Goal: Task Accomplishment & Management: Manage account settings

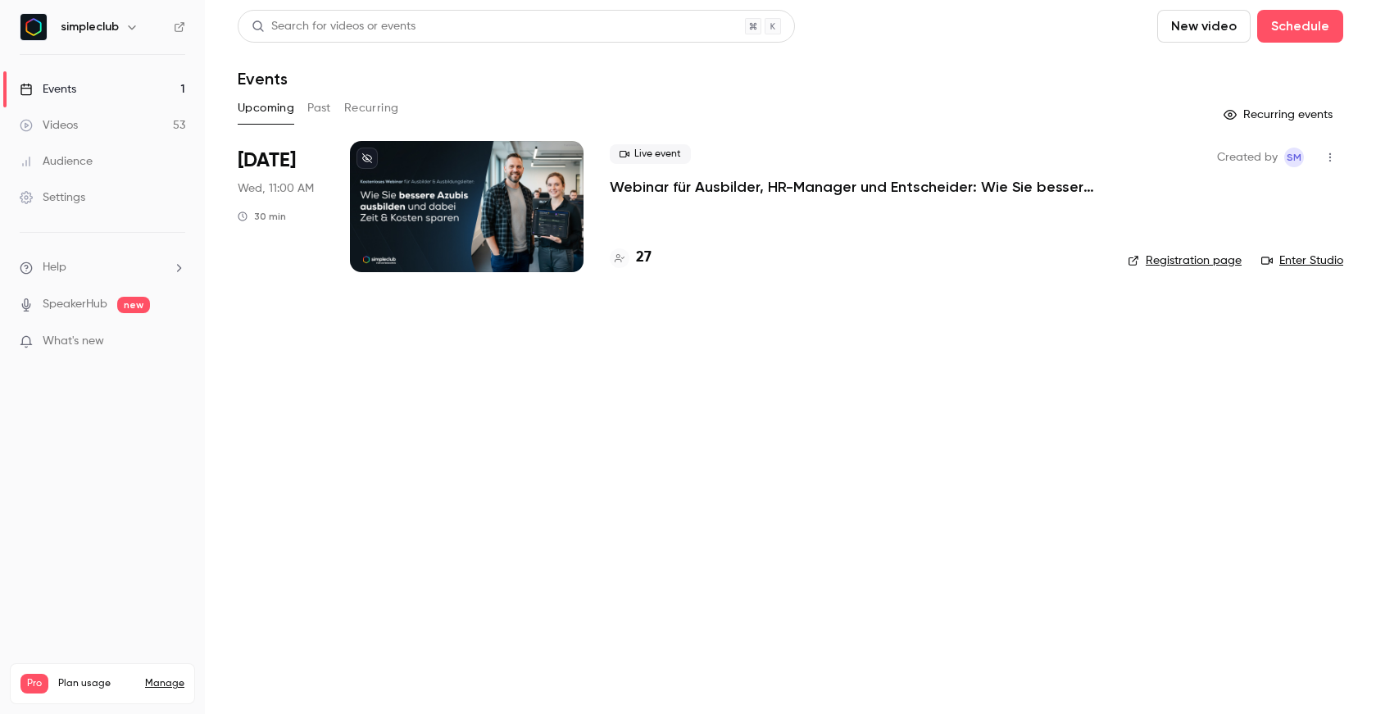
click at [797, 179] on p "Webinar für Ausbilder, HR-Manager und Entscheider: Wie Sie bessere Azubis ausbi…" at bounding box center [856, 187] width 492 height 20
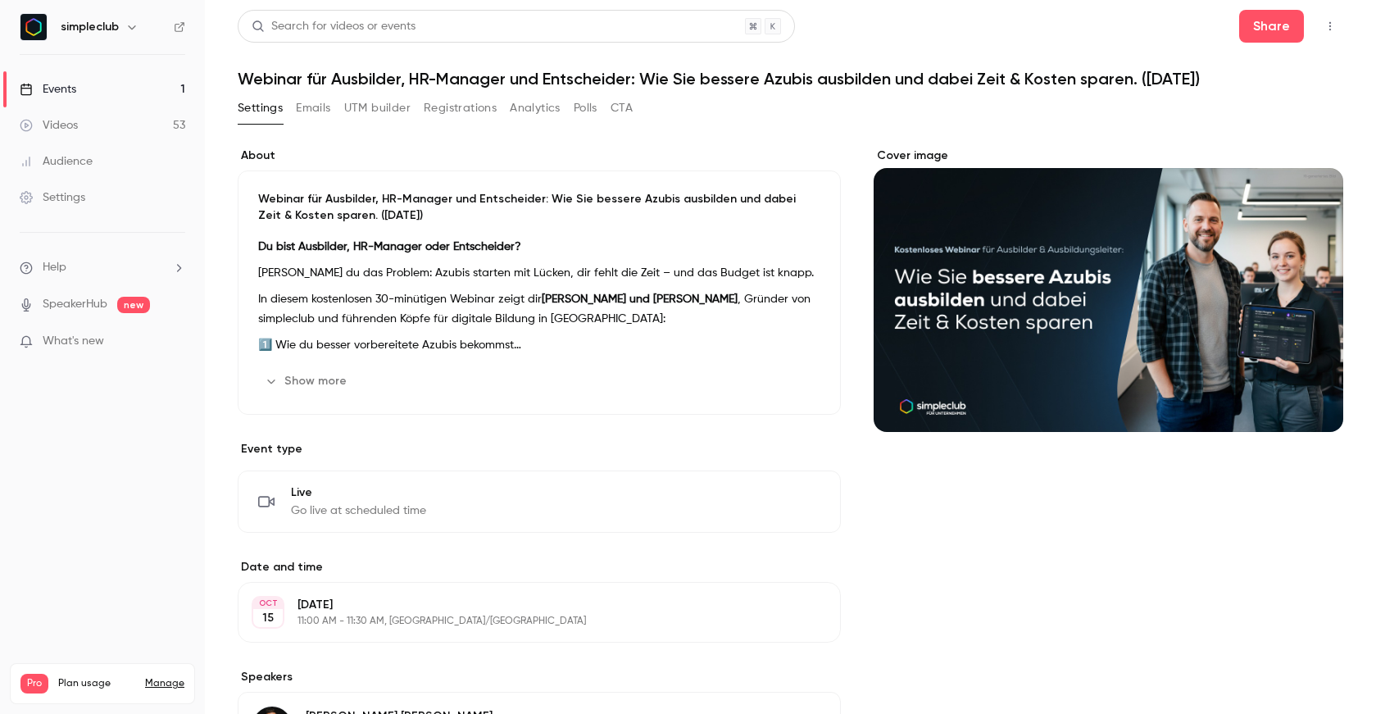
click at [443, 107] on button "Registrations" at bounding box center [460, 108] width 73 height 26
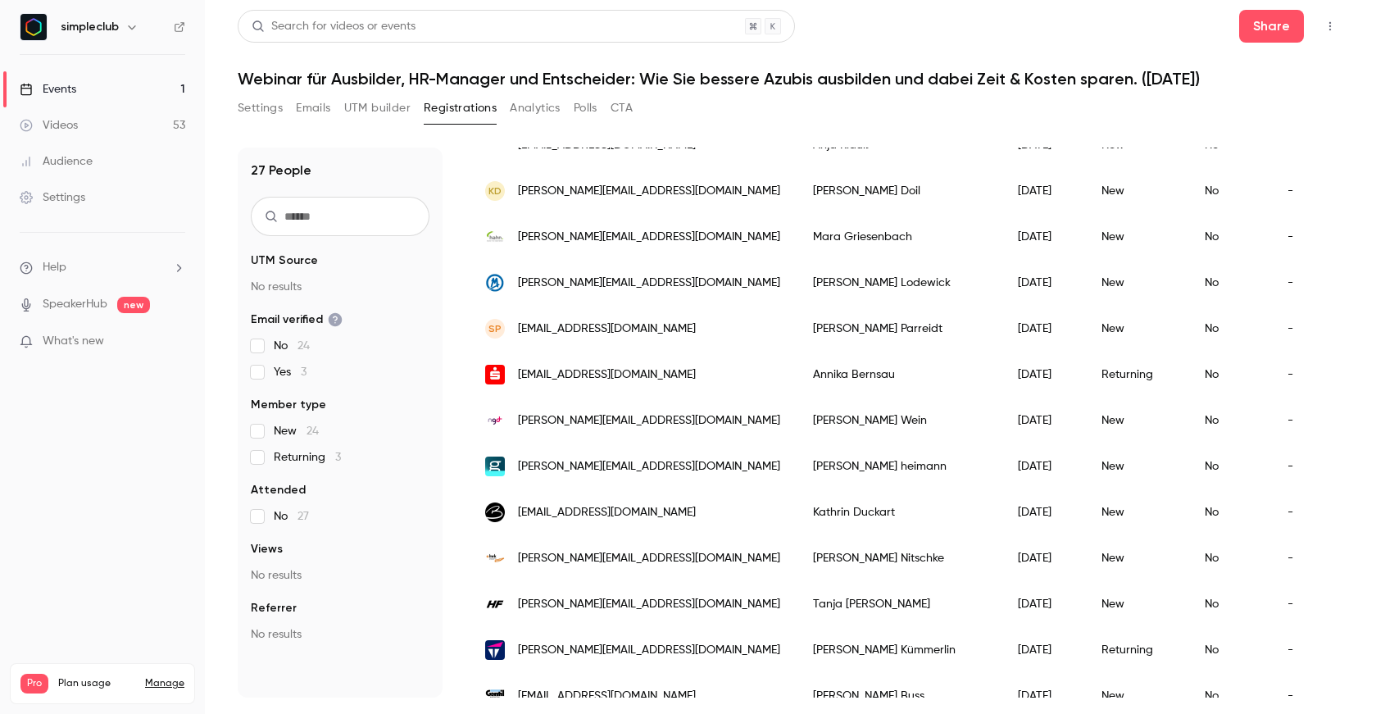
scroll to position [323, 0]
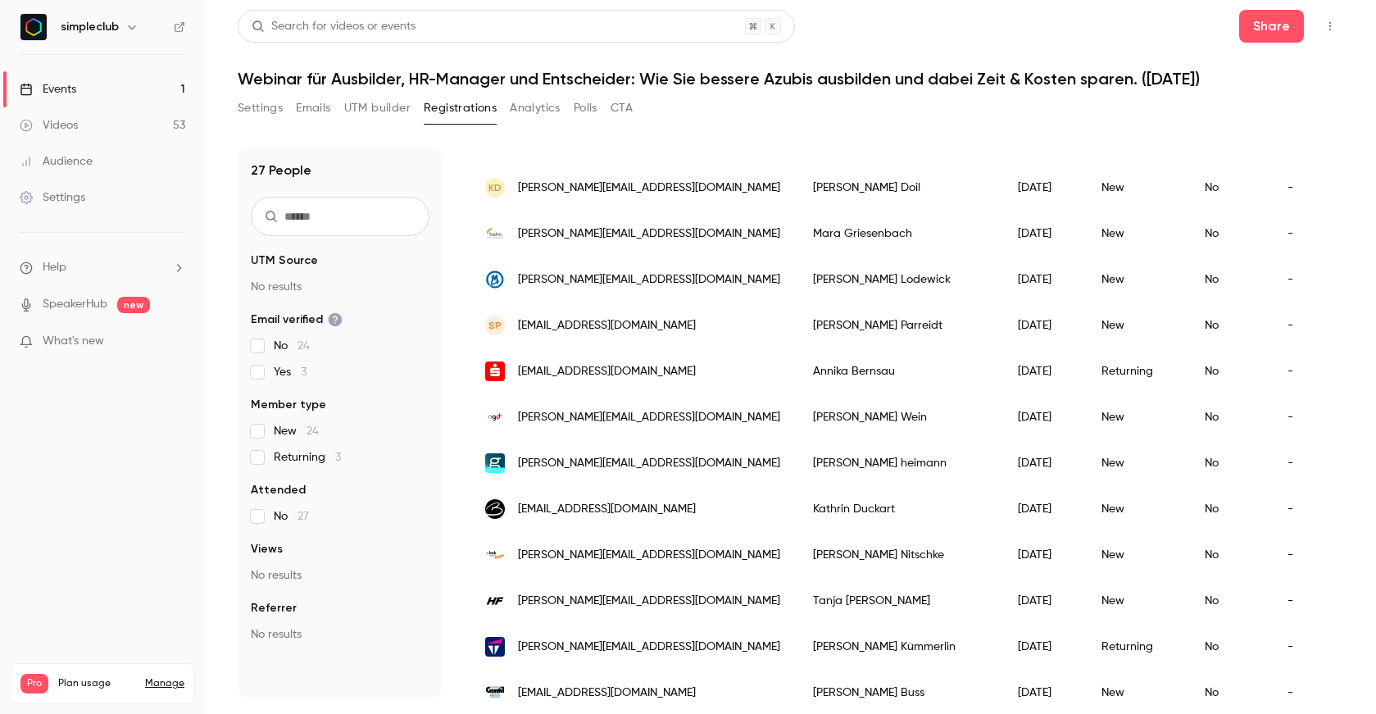
click at [567, 188] on span "[PERSON_NAME][EMAIL_ADDRESS][DOMAIN_NAME]" at bounding box center [649, 187] width 262 height 17
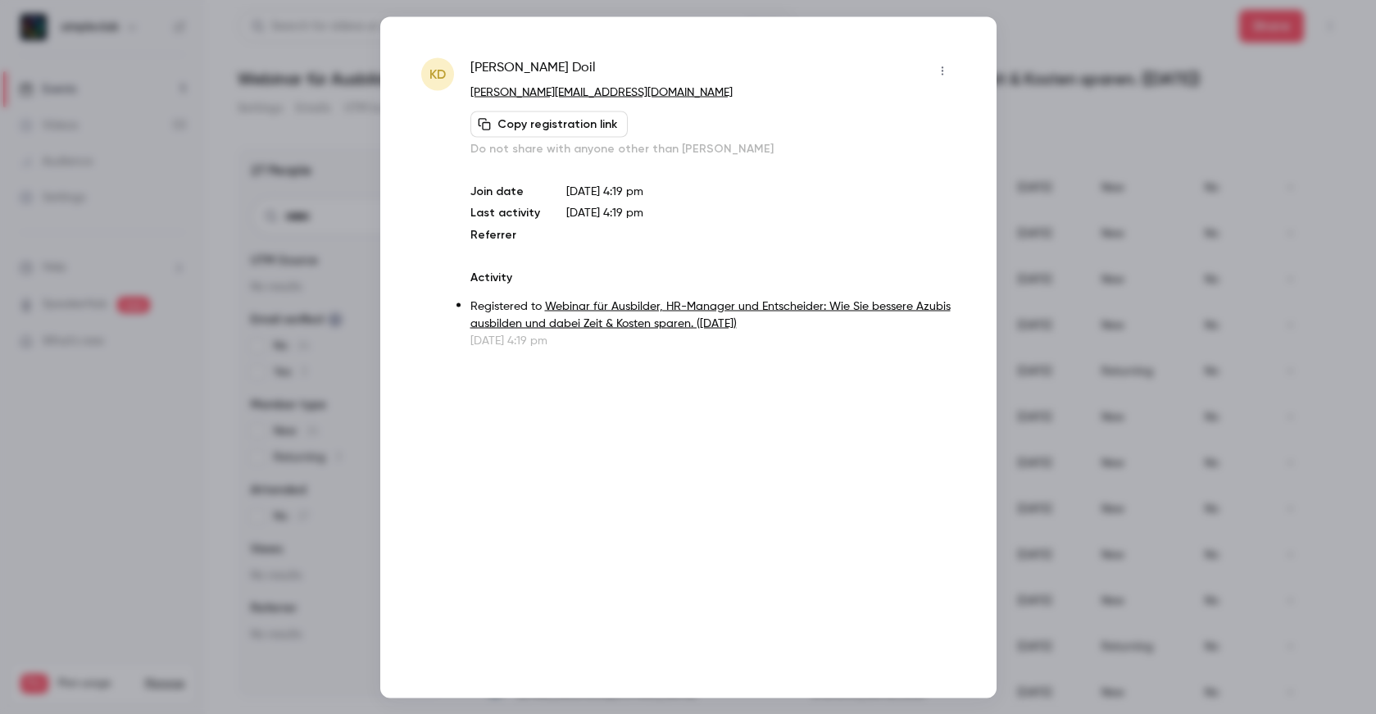
click at [335, 302] on div at bounding box center [688, 357] width 1376 height 714
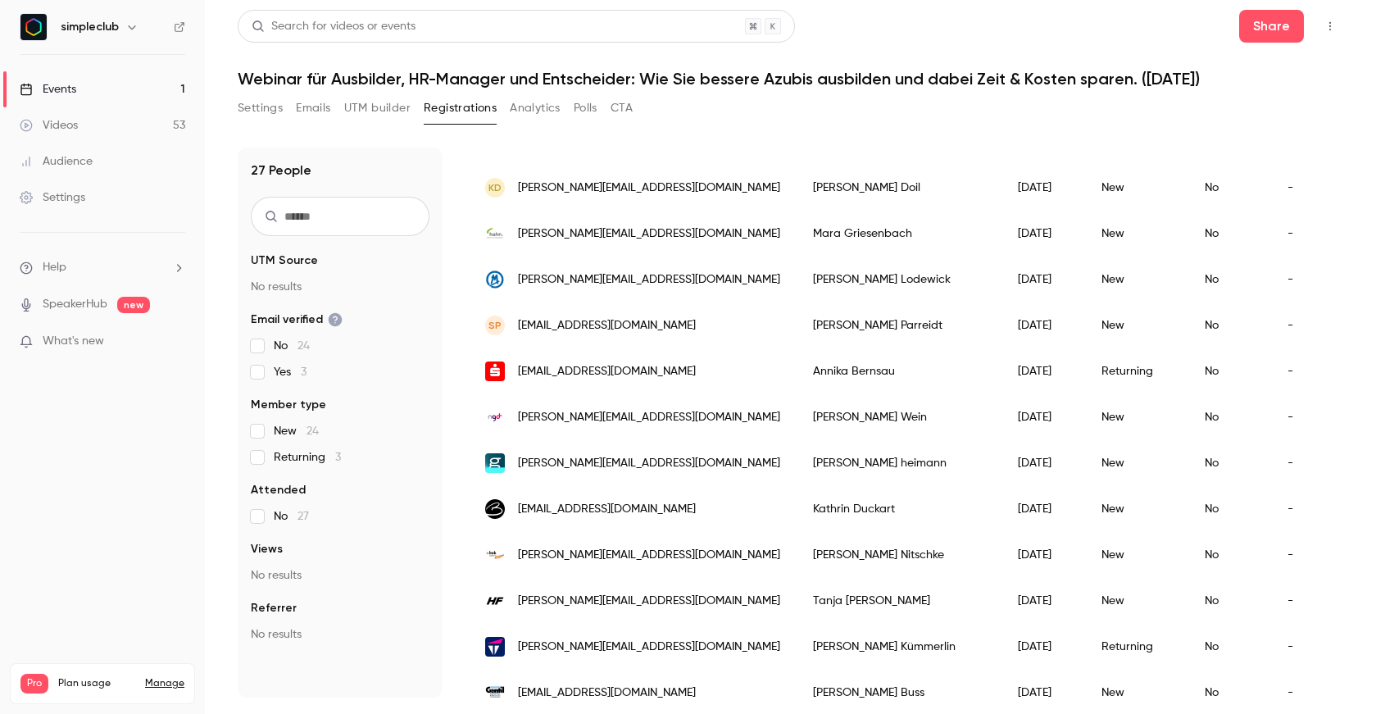
click at [532, 114] on button "Analytics" at bounding box center [535, 108] width 51 height 26
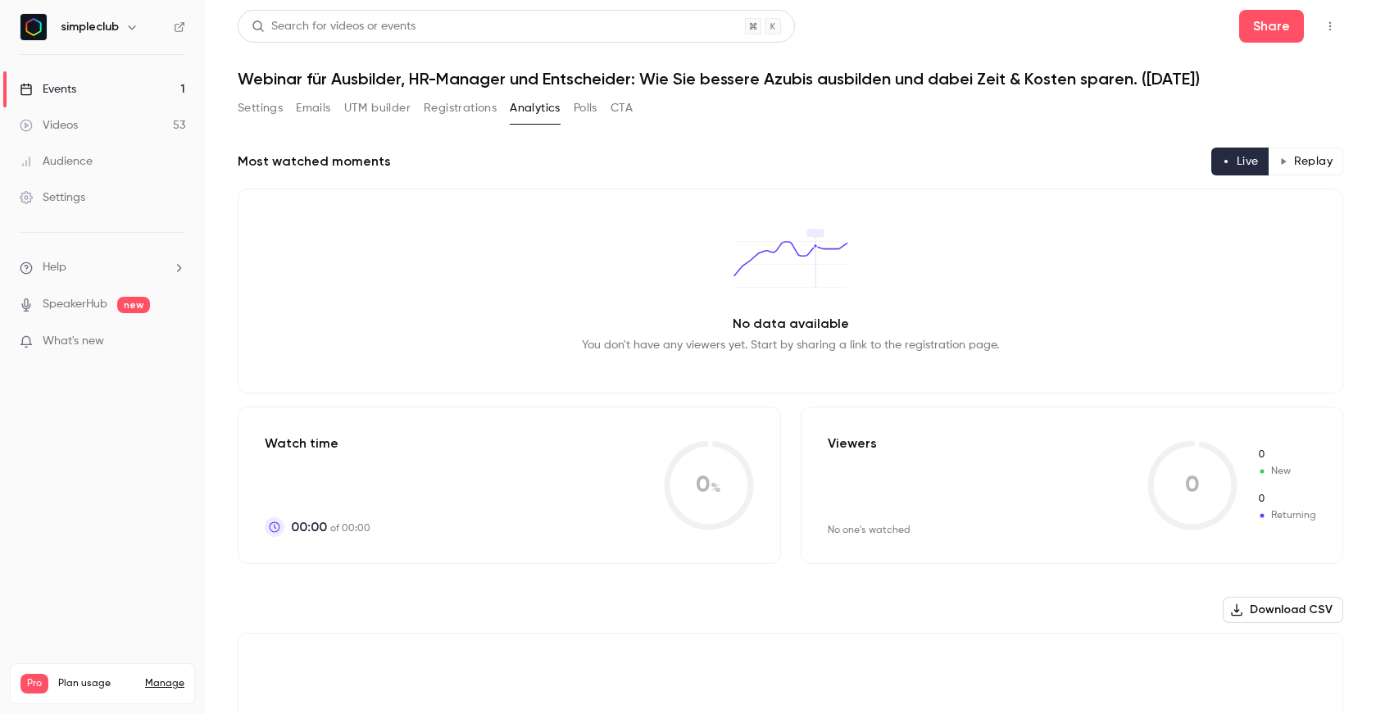
click at [587, 116] on button "Polls" at bounding box center [586, 108] width 24 height 26
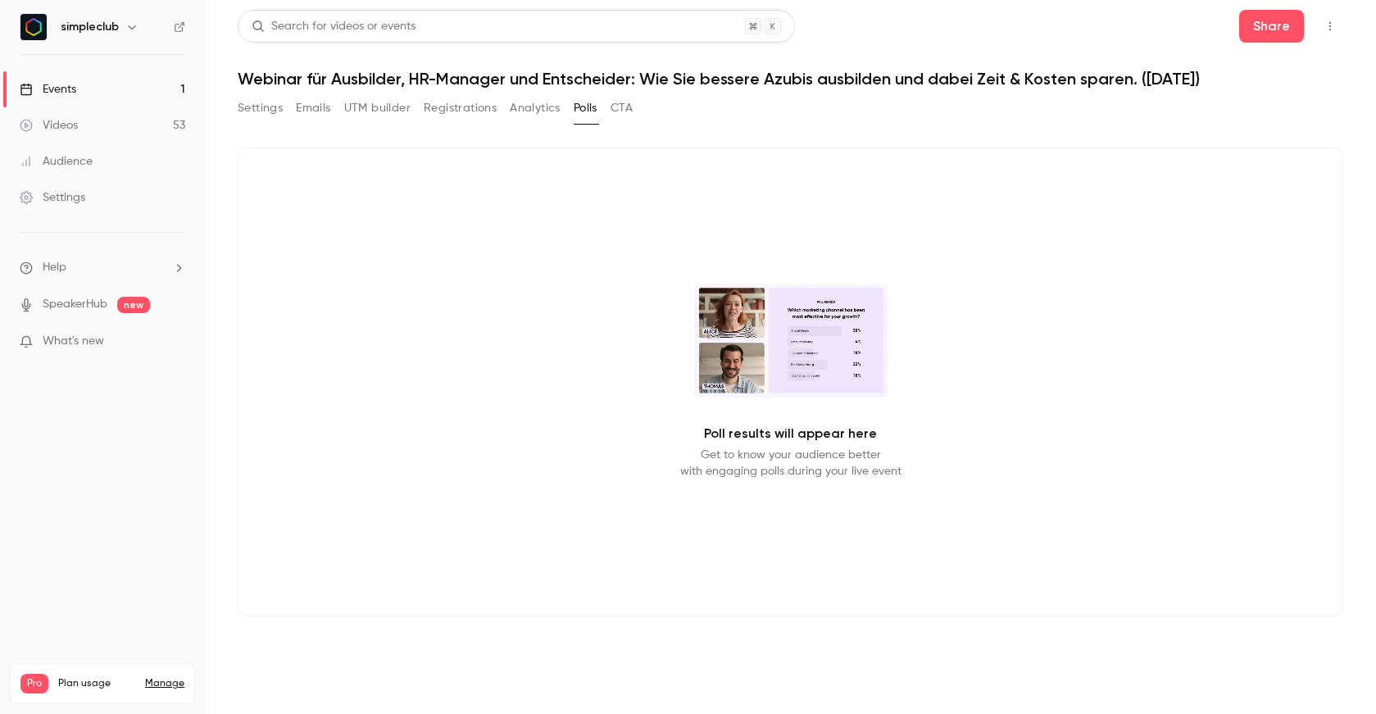
click at [379, 107] on button "UTM builder" at bounding box center [377, 108] width 66 height 26
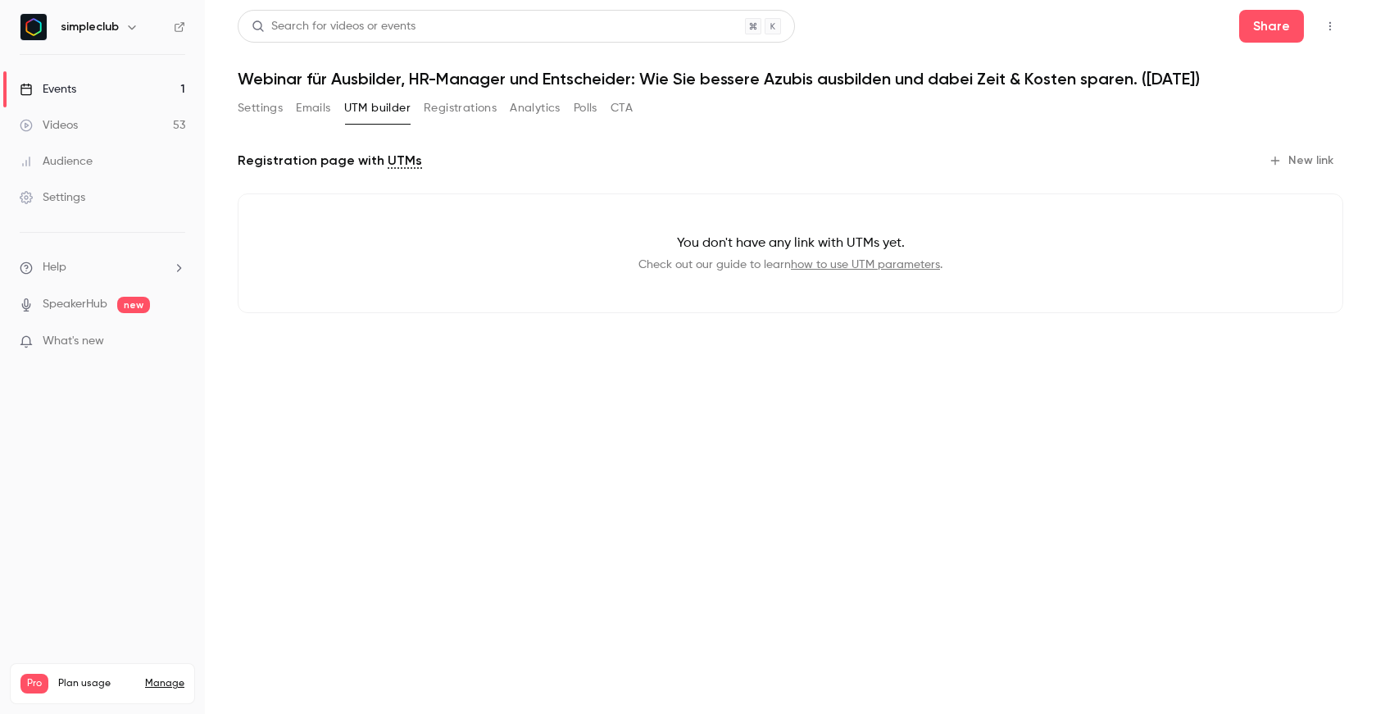
click at [310, 103] on button "Emails" at bounding box center [313, 108] width 34 height 26
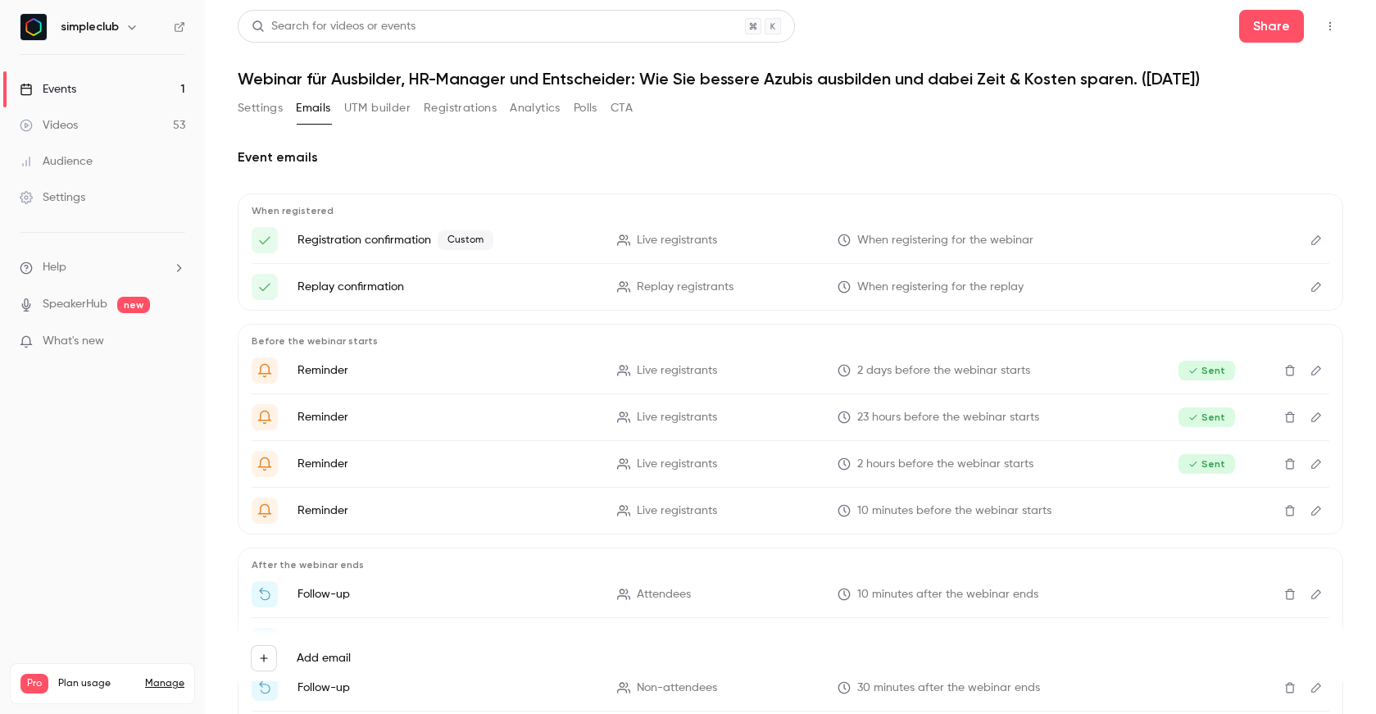
click at [352, 103] on button "UTM builder" at bounding box center [377, 108] width 66 height 26
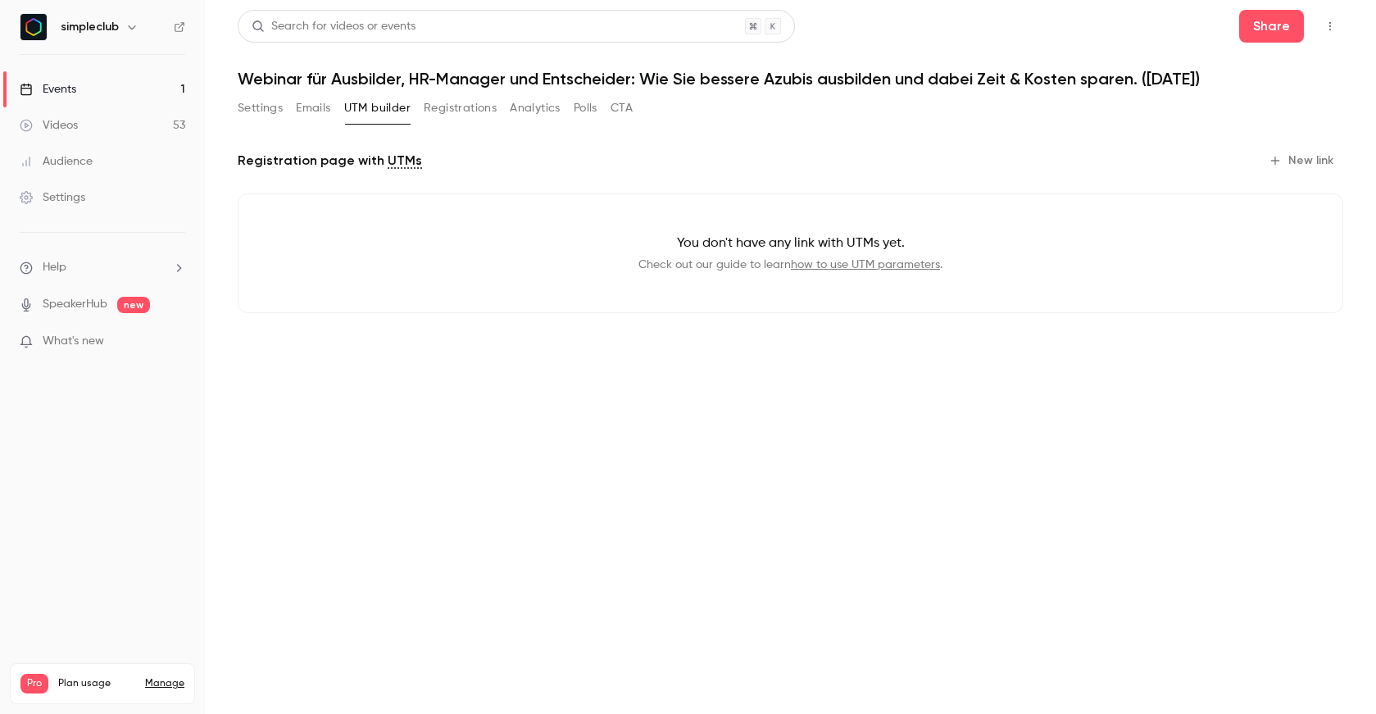
click at [270, 101] on button "Settings" at bounding box center [260, 108] width 45 height 26
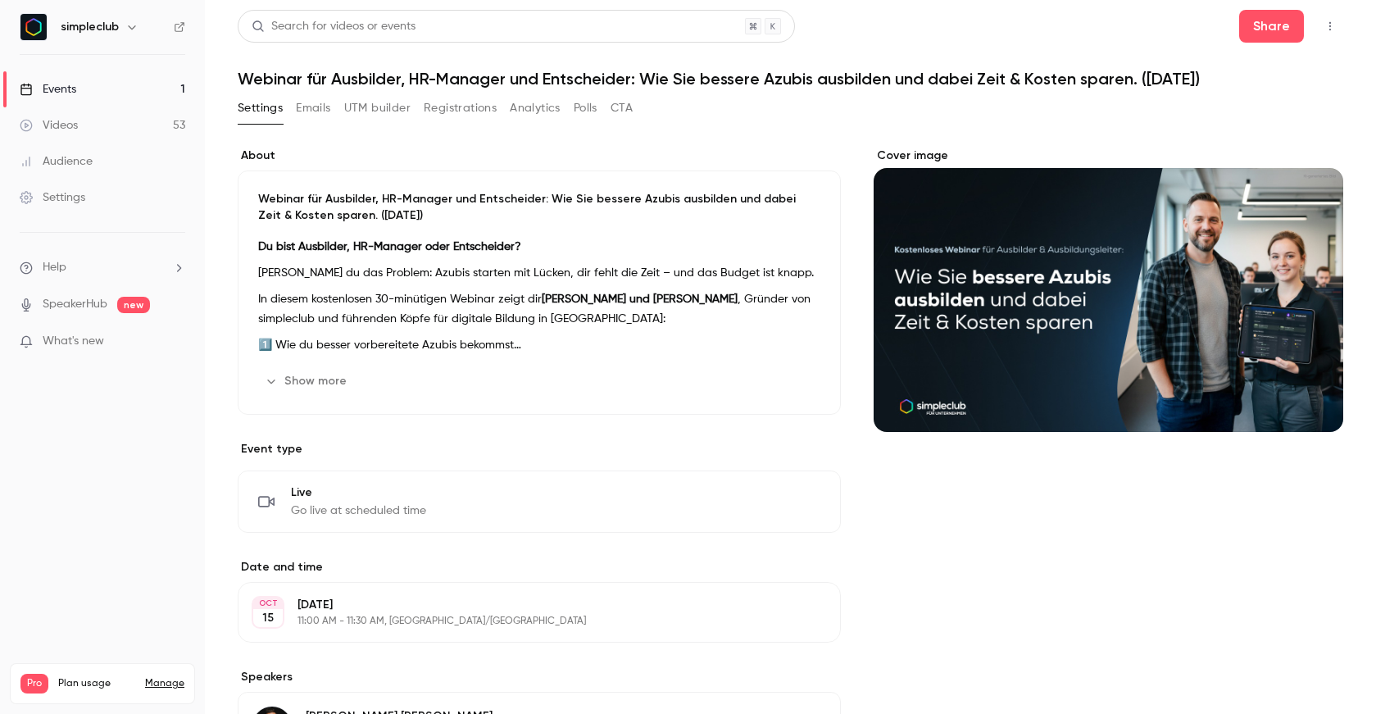
scroll to position [3, 0]
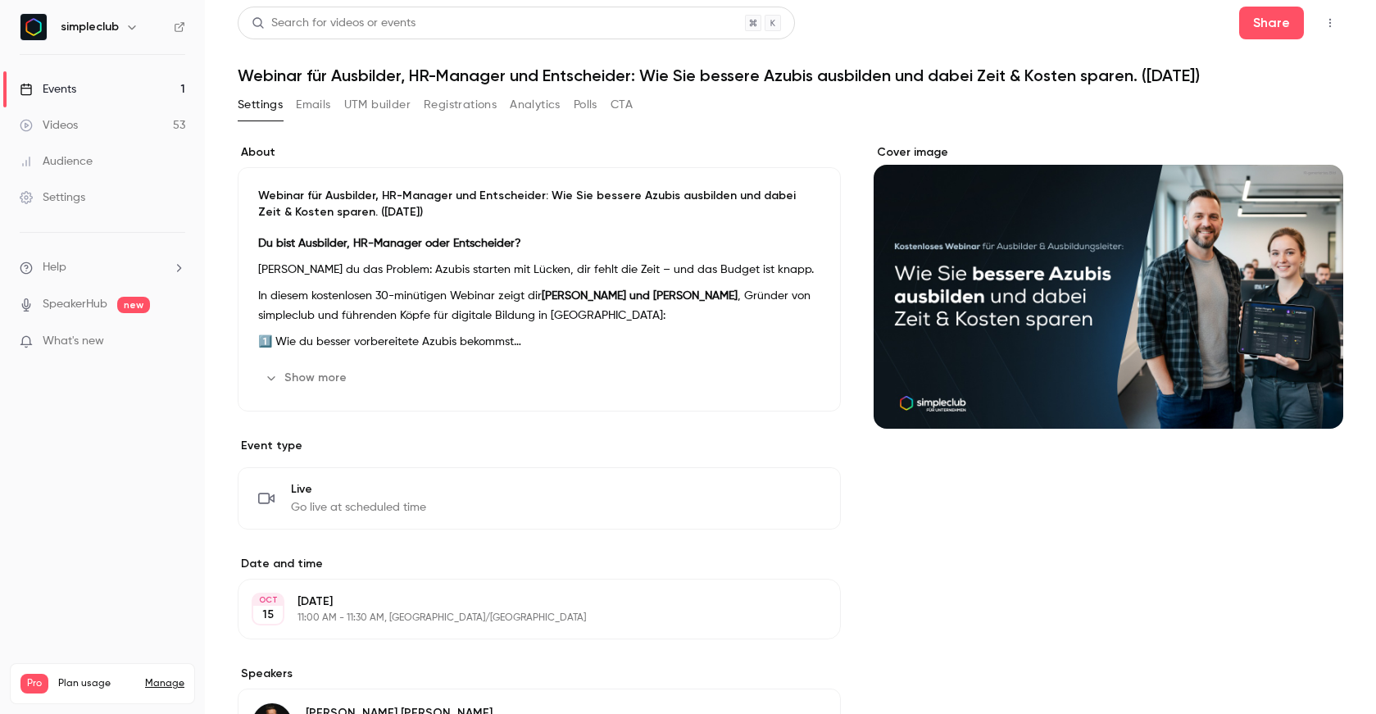
click at [471, 109] on button "Registrations" at bounding box center [460, 105] width 73 height 26
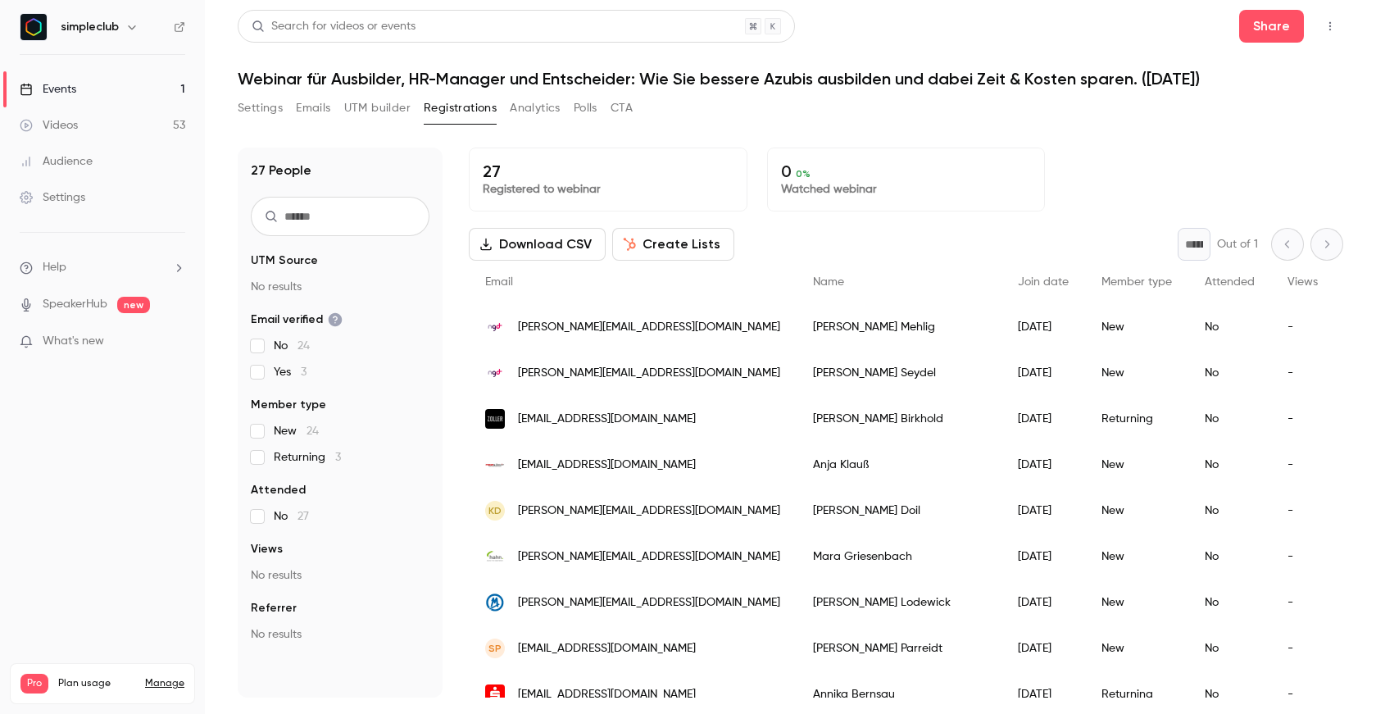
click at [125, 86] on link "Events 1" at bounding box center [102, 89] width 205 height 36
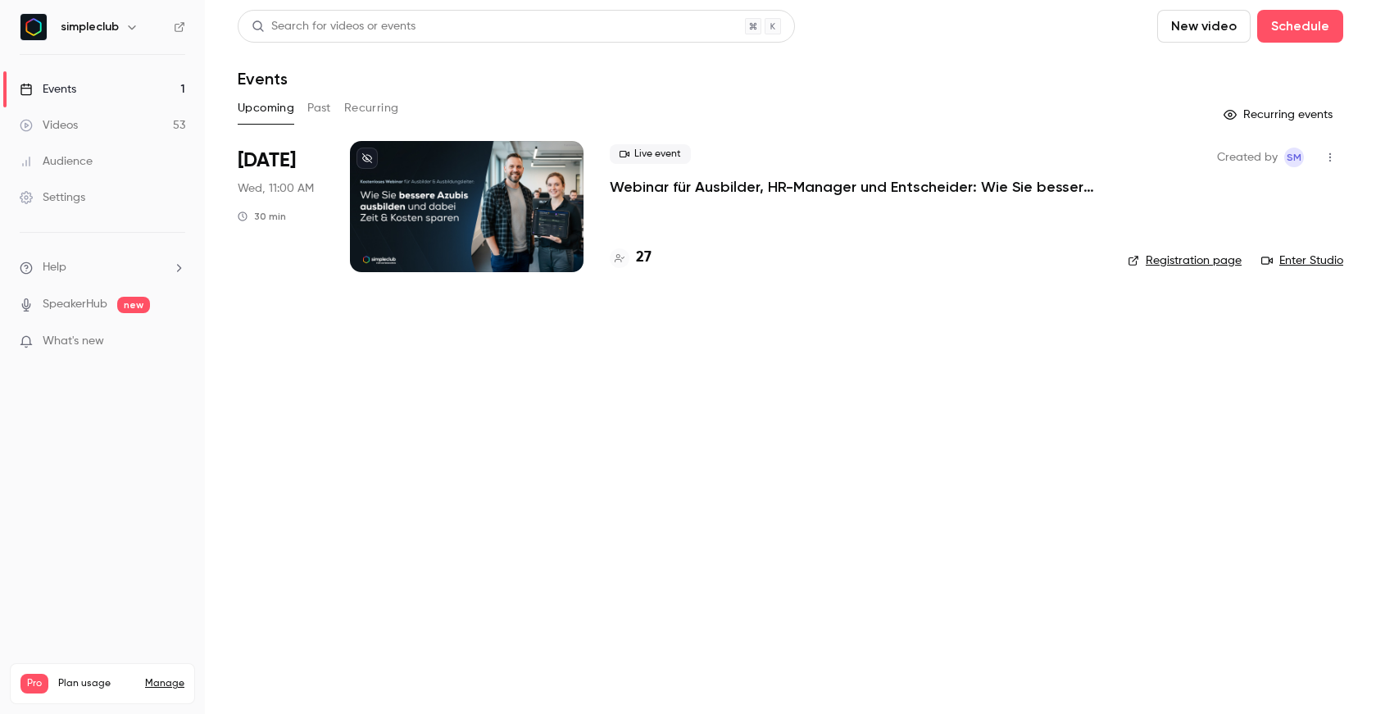
click at [824, 188] on p "Webinar für Ausbilder, HR-Manager und Entscheider: Wie Sie bessere Azubis ausbi…" at bounding box center [856, 187] width 492 height 20
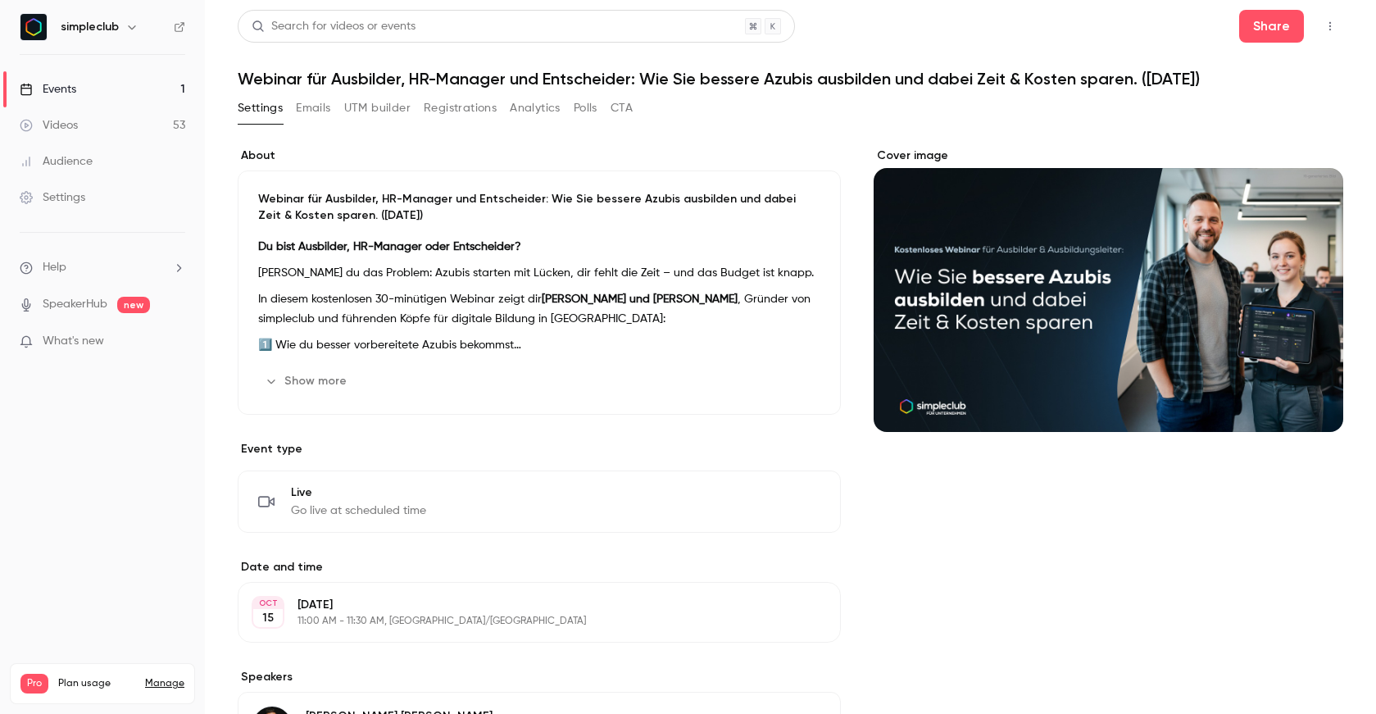
click at [1323, 23] on icon "button" at bounding box center [1329, 25] width 13 height 11
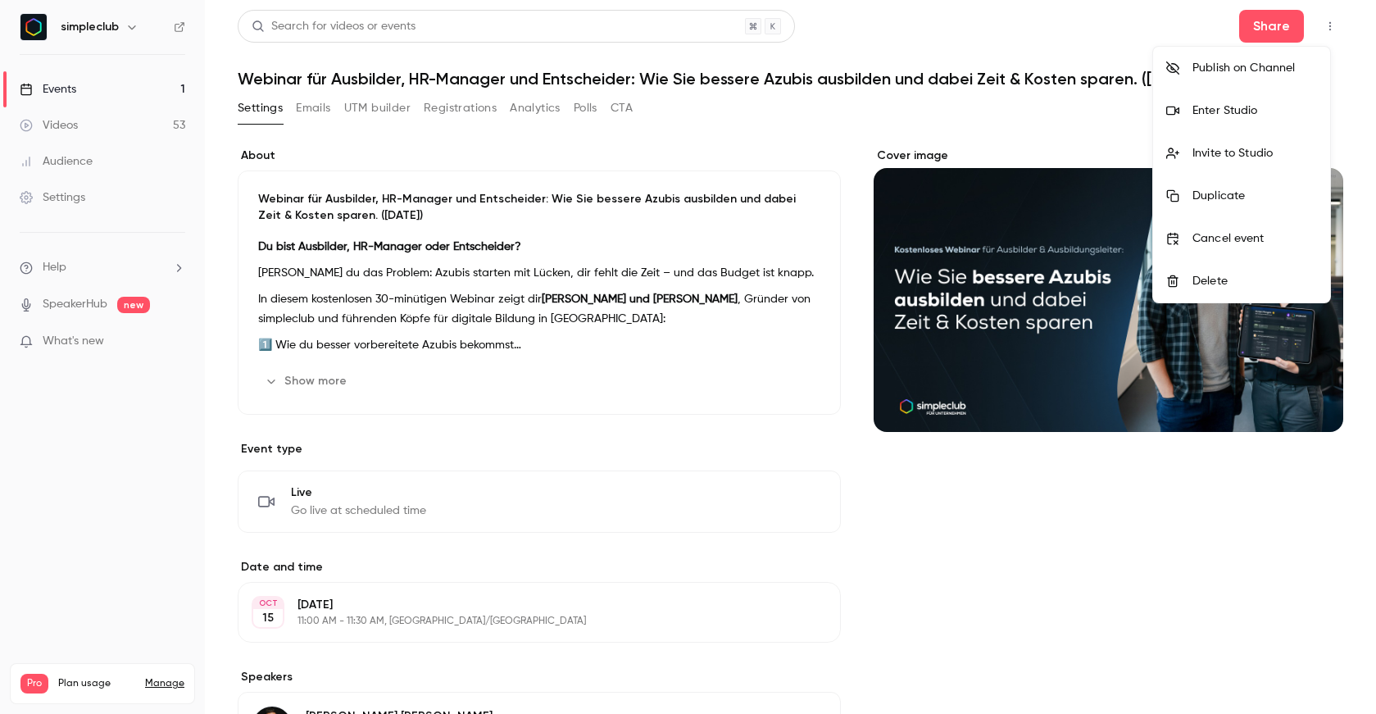
click at [533, 252] on div at bounding box center [688, 357] width 1376 height 714
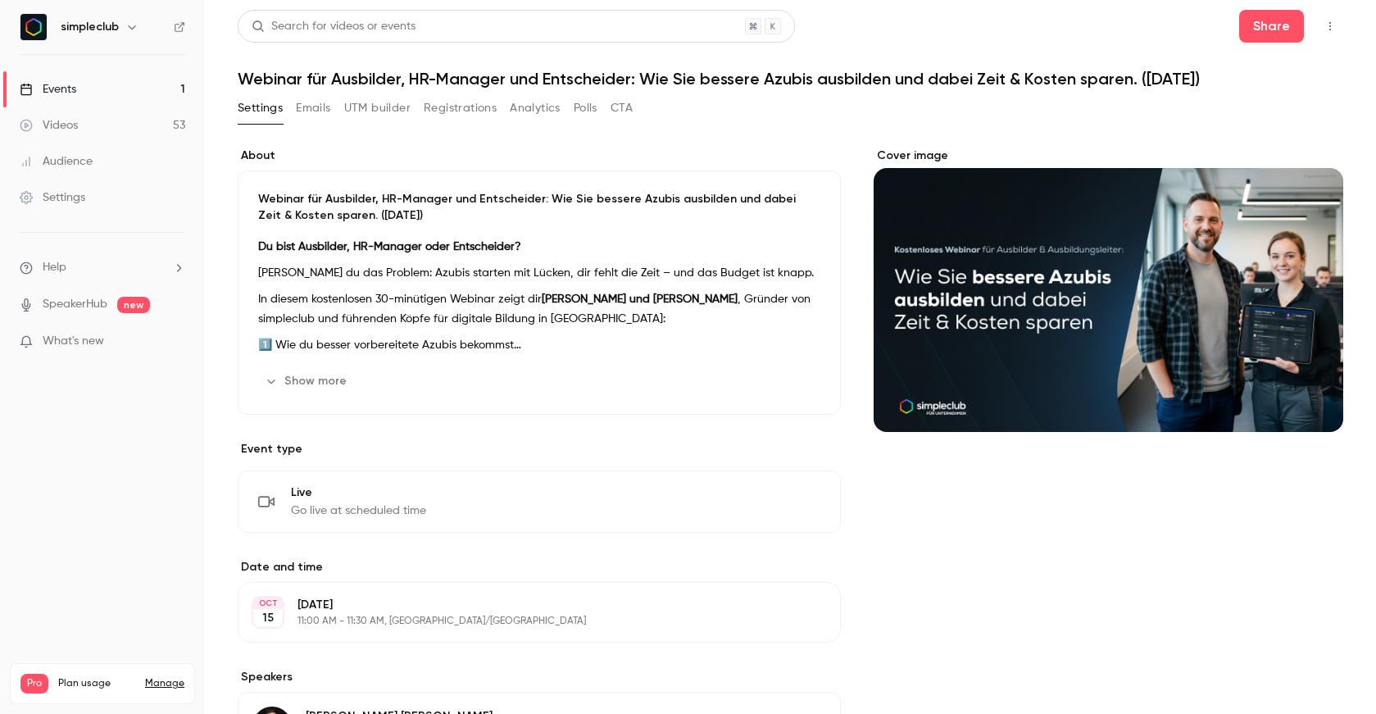
click at [396, 243] on strong "Du bist Ausbilder, HR-Manager oder Entscheider?" at bounding box center [389, 246] width 263 height 11
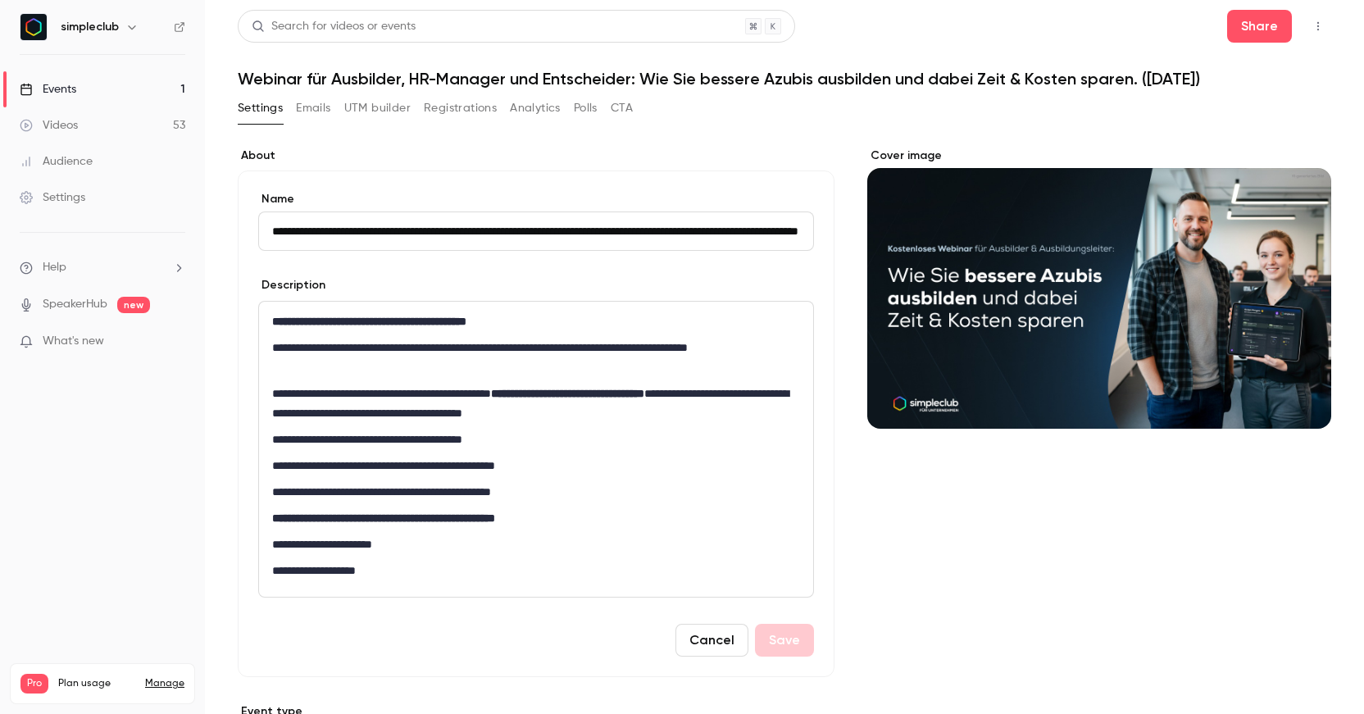
scroll to position [0, 157]
click at [754, 229] on input "**********" at bounding box center [532, 230] width 548 height 39
type input "**********"
click at [597, 354] on p "**********" at bounding box center [532, 357] width 520 height 39
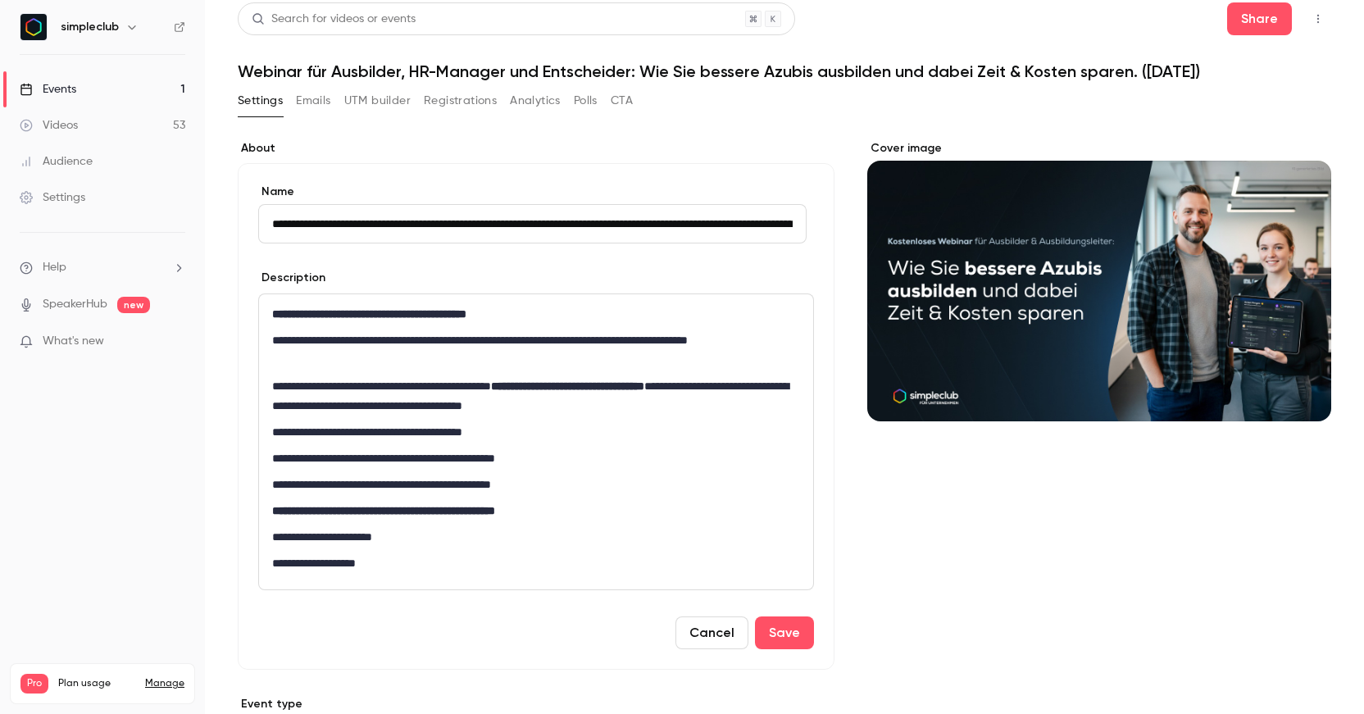
scroll to position [0, 164]
drag, startPoint x: 721, startPoint y: 215, endPoint x: 920, endPoint y: 215, distance: 199.1
click at [920, 215] on div "**********" at bounding box center [784, 678] width 1093 height 1077
click at [730, 343] on p "**********" at bounding box center [532, 349] width 520 height 39
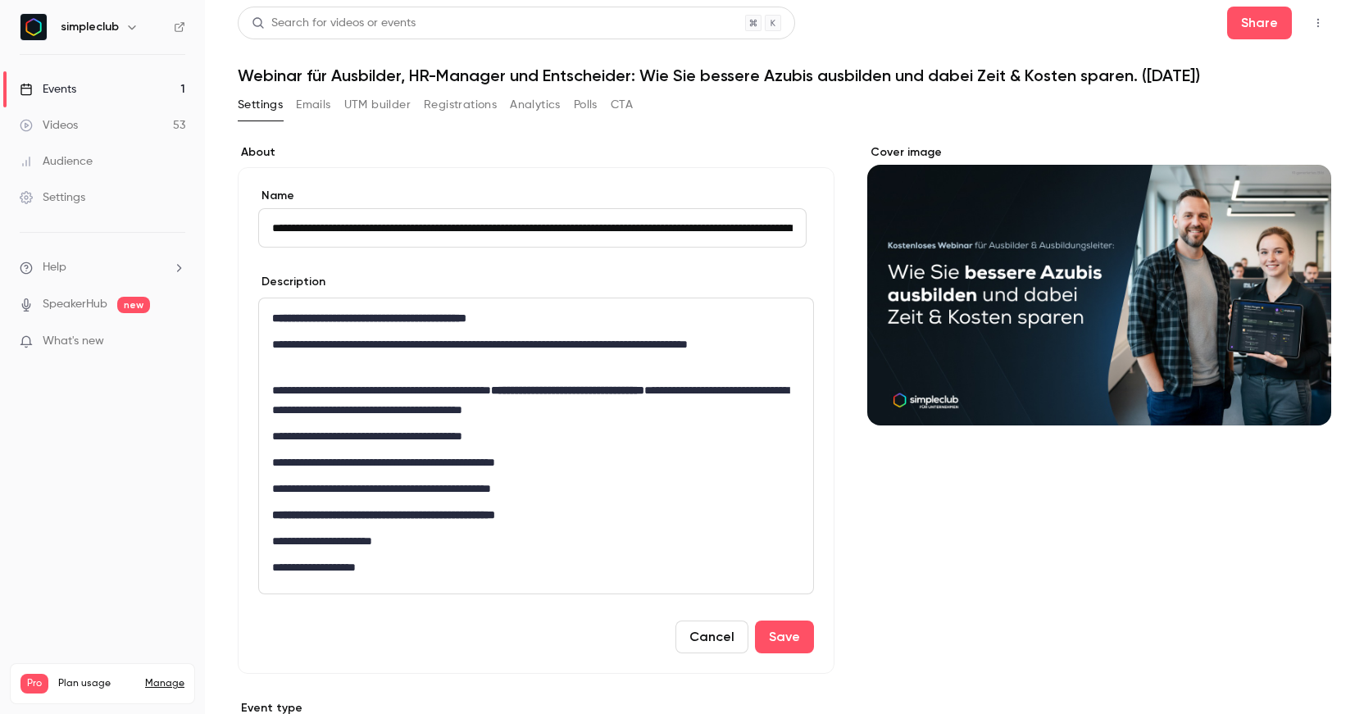
scroll to position [0, 0]
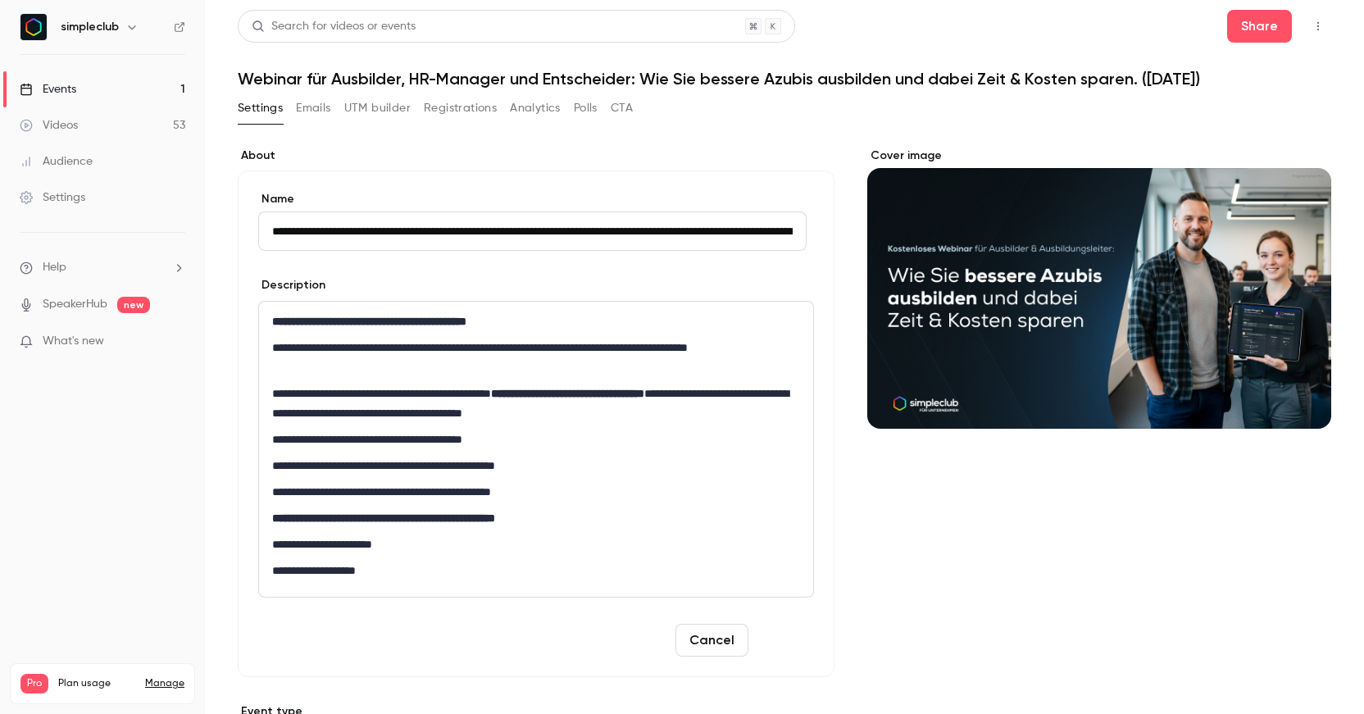
click at [785, 643] on button "Save" at bounding box center [784, 640] width 59 height 33
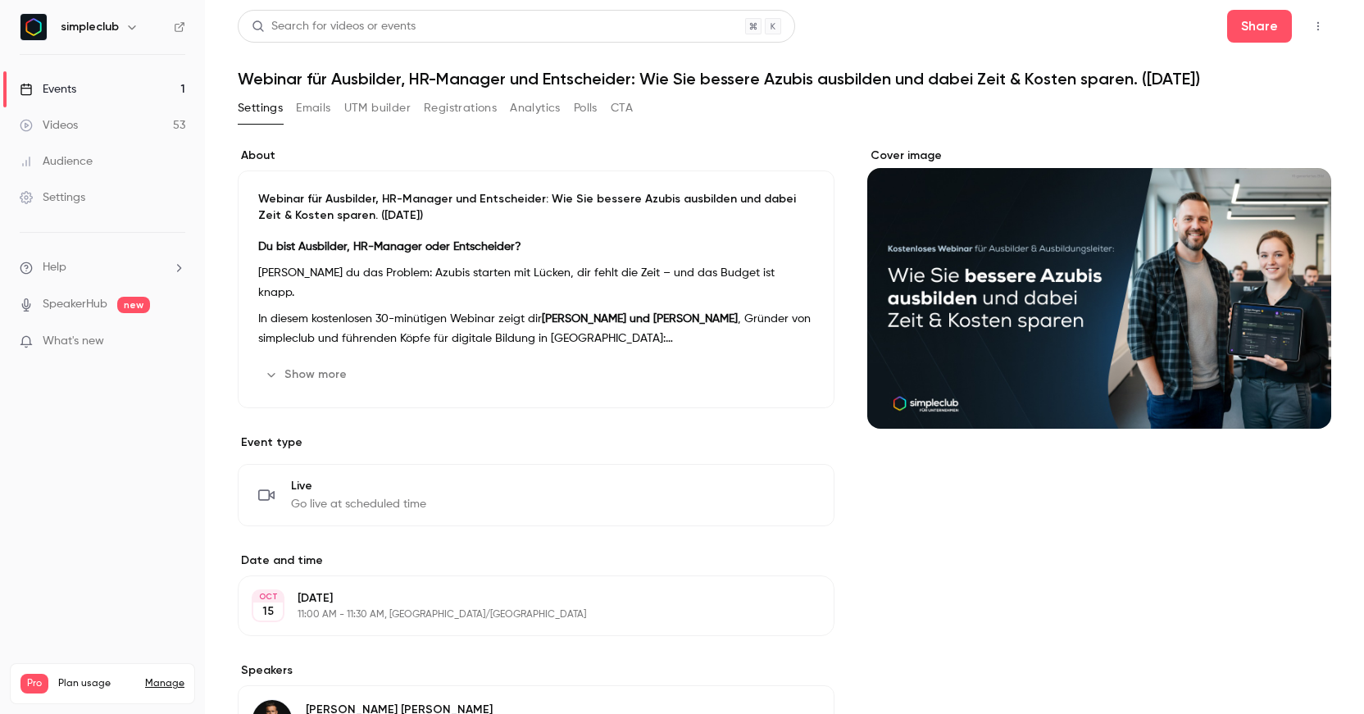
click at [1101, 80] on h1 "Webinar für Ausbilder, HR-Manager und Entscheider: Wie Sie bessere Azubis ausbi…" at bounding box center [784, 79] width 1093 height 20
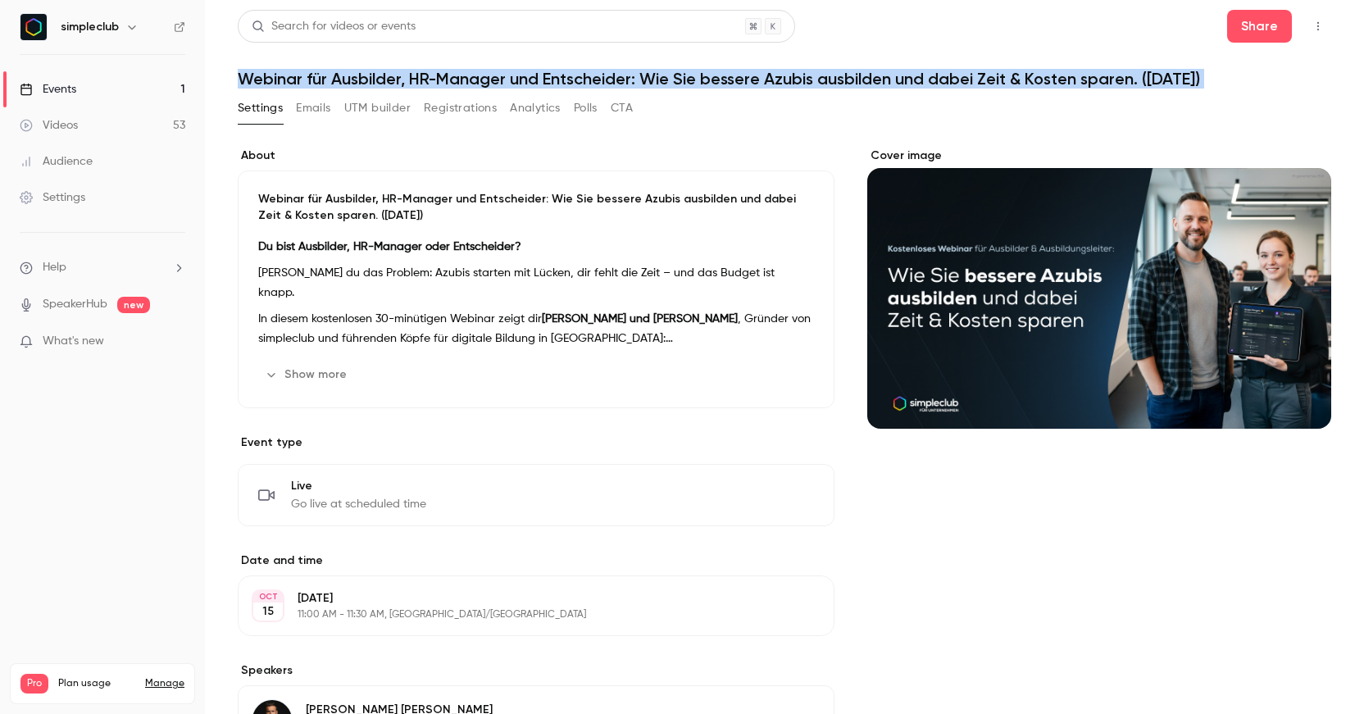
click at [1101, 80] on h1 "Webinar für Ausbilder, HR-Manager und Entscheider: Wie Sie bessere Azubis ausbi…" at bounding box center [784, 79] width 1093 height 20
copy div "Webinar für Ausbilder, HR-Manager und Entscheider: Wie Sie bessere Azubis ausbi…"
